Goal: Information Seeking & Learning: Learn about a topic

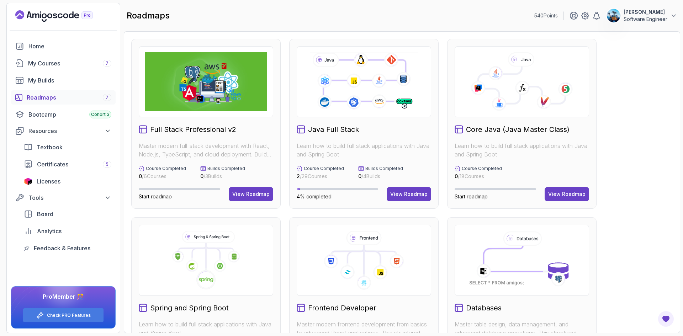
scroll to position [178, 0]
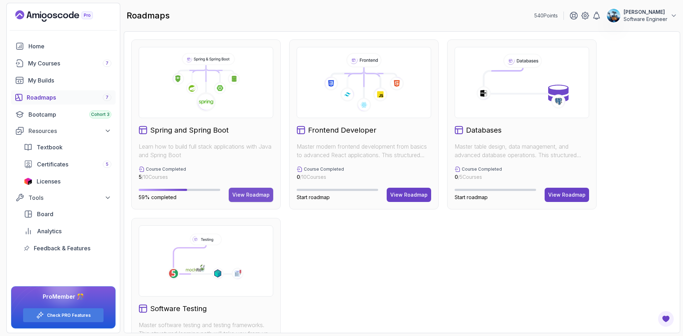
click at [256, 195] on div "View Roadmap" at bounding box center [250, 194] width 37 height 7
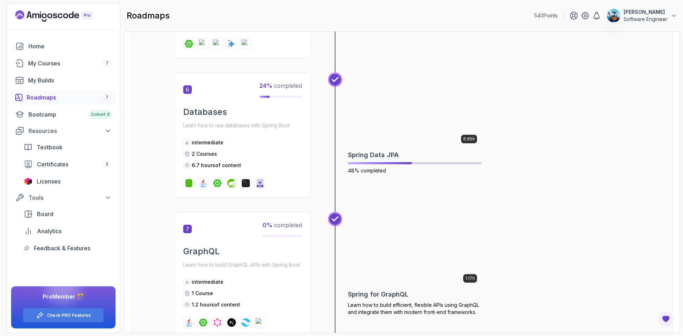
scroll to position [861, 0]
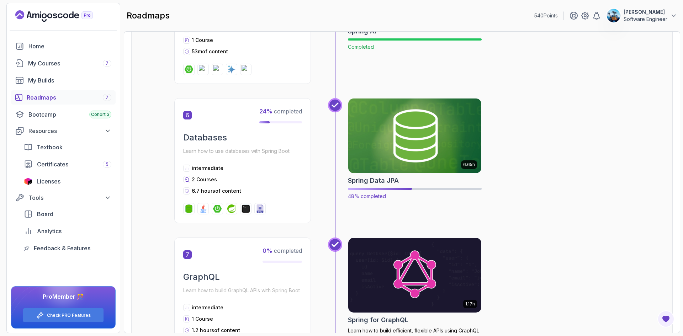
click at [436, 147] on img at bounding box center [415, 136] width 140 height 78
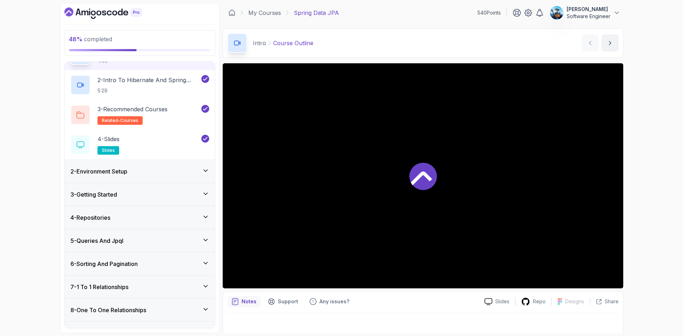
scroll to position [71, 0]
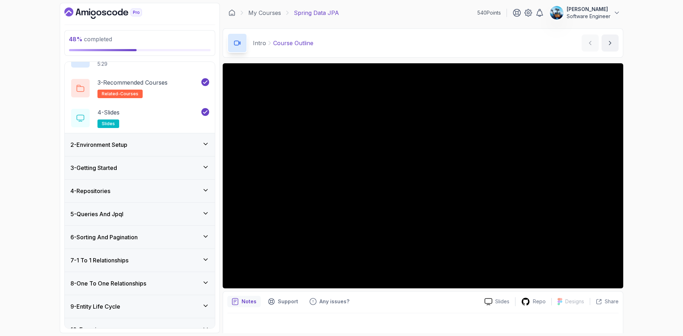
click at [154, 212] on div "5 - Queries And Jpql" at bounding box center [139, 214] width 139 height 9
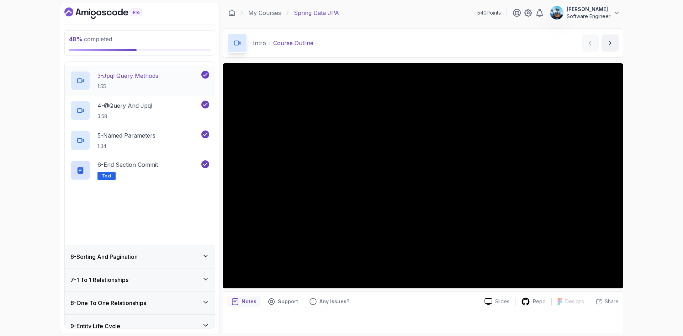
scroll to position [172, 0]
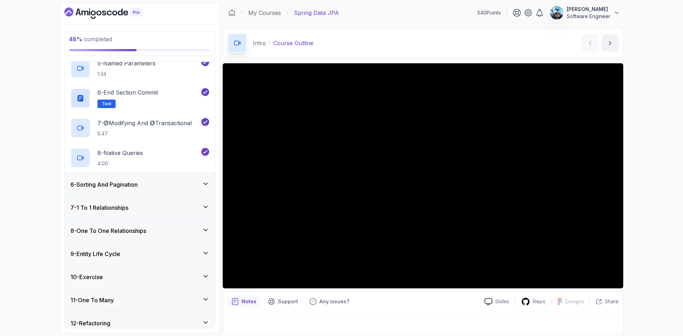
click at [158, 184] on div "6 - Sorting And Pagination" at bounding box center [139, 184] width 139 height 9
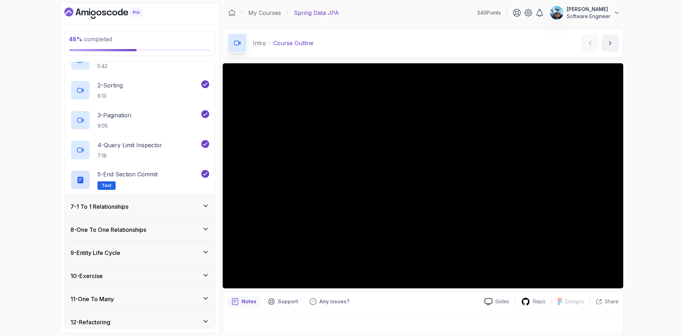
click at [168, 205] on div "7 - 1 To 1 Relationships" at bounding box center [139, 206] width 139 height 9
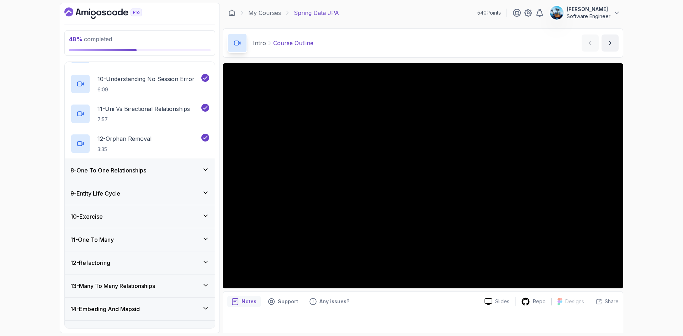
click at [155, 176] on div "8 - One To One Relationships" at bounding box center [140, 170] width 150 height 23
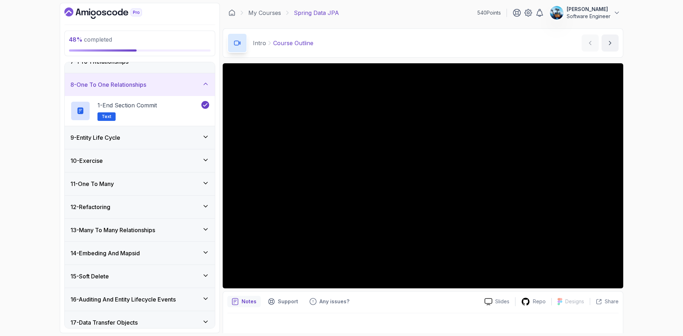
scroll to position [106, 0]
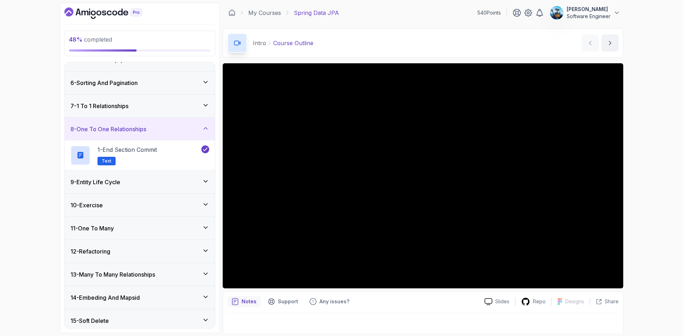
click at [156, 187] on div "9 - Entity Life Cycle" at bounding box center [140, 182] width 150 height 23
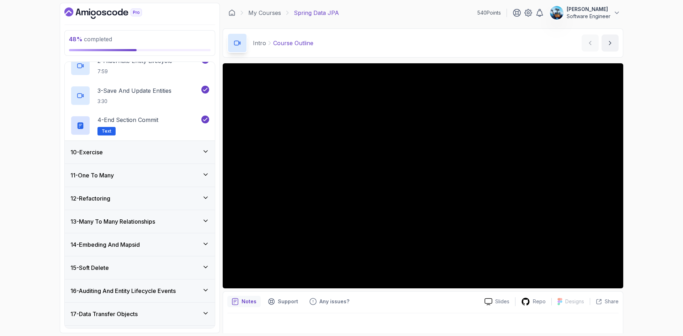
click at [157, 155] on div "10 - Exercise" at bounding box center [139, 152] width 139 height 9
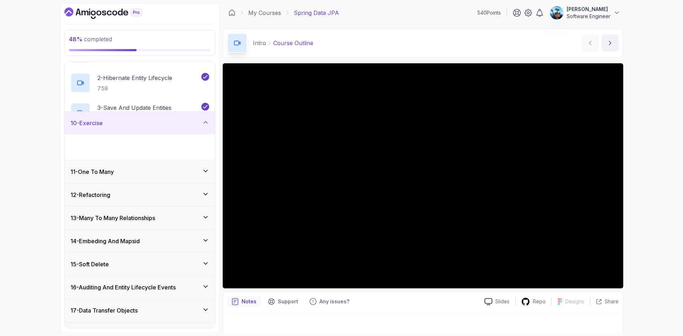
scroll to position [219, 0]
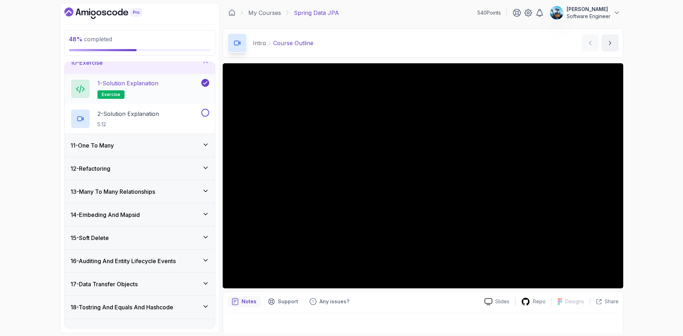
click at [150, 91] on h2 "1 - Solution Explanation exercise" at bounding box center [127, 89] width 61 height 20
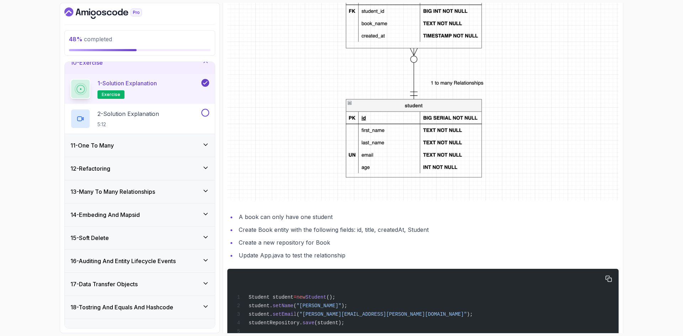
scroll to position [275, 0]
